Goal: Information Seeking & Learning: Learn about a topic

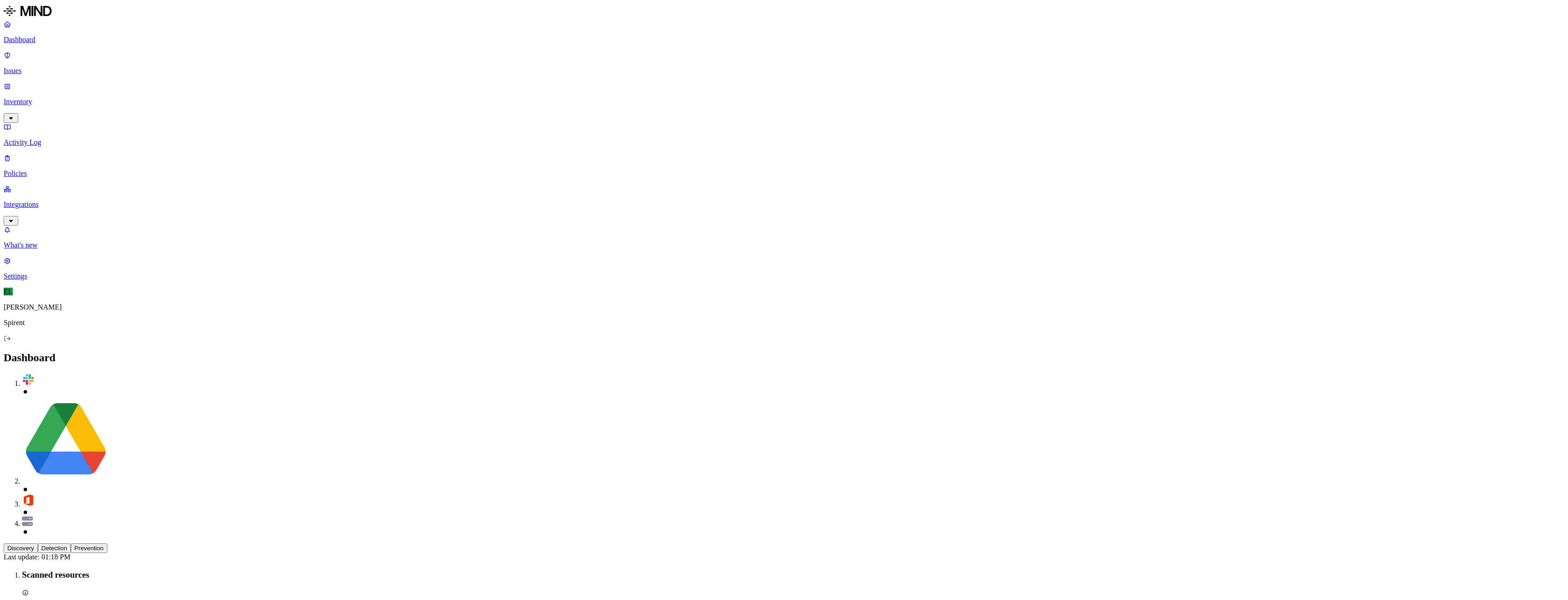
click at [24, 67] on p "Issues" at bounding box center [784, 71] width 1561 height 9
